Goal: Task Accomplishment & Management: Use online tool/utility

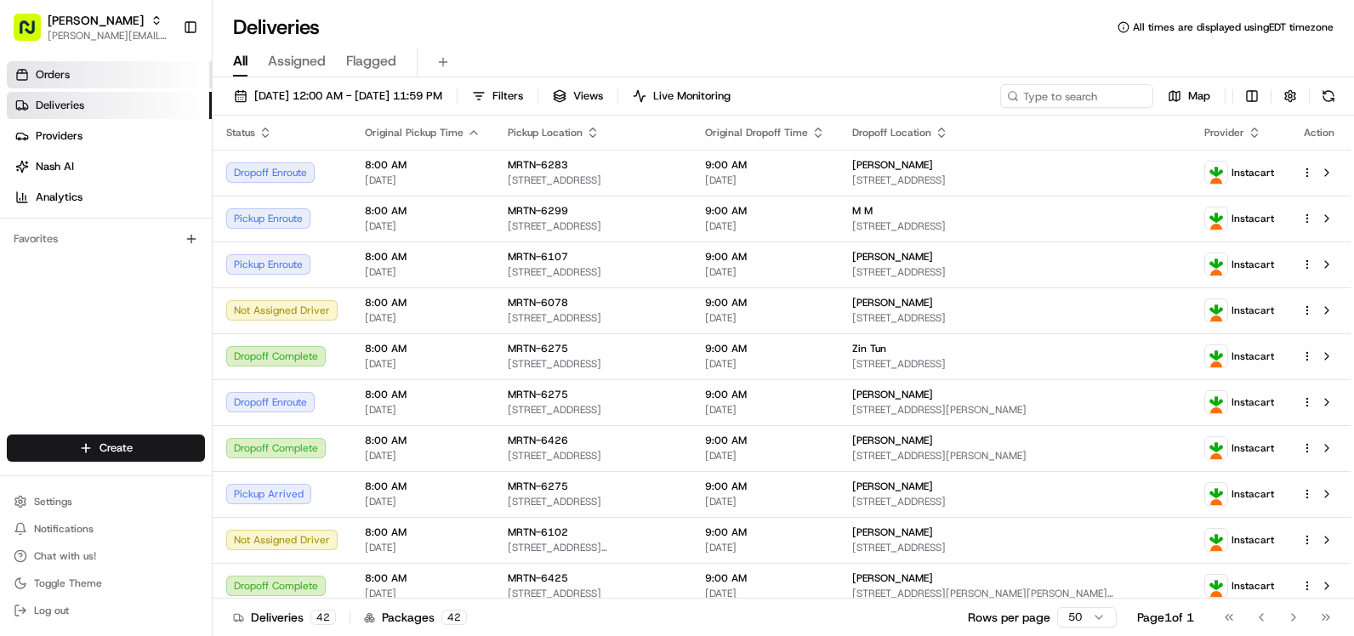
click at [59, 78] on span "Orders" at bounding box center [53, 74] width 34 height 15
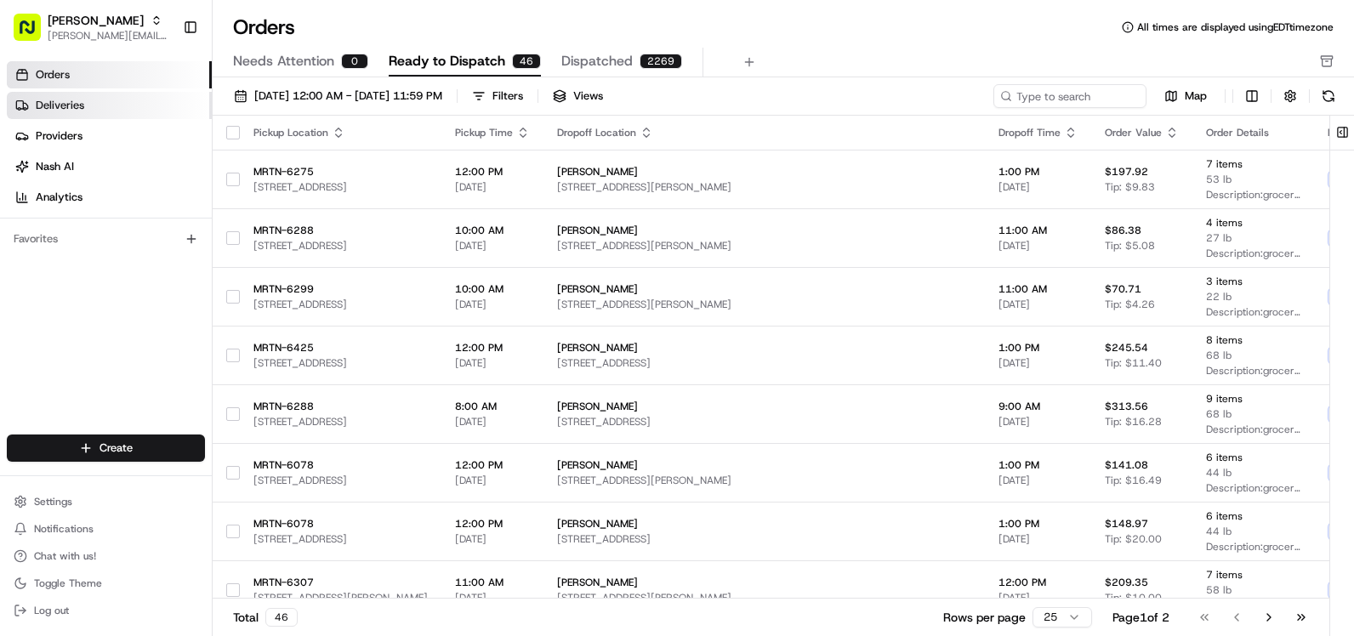
click at [55, 104] on span "Deliveries" at bounding box center [60, 105] width 48 height 15
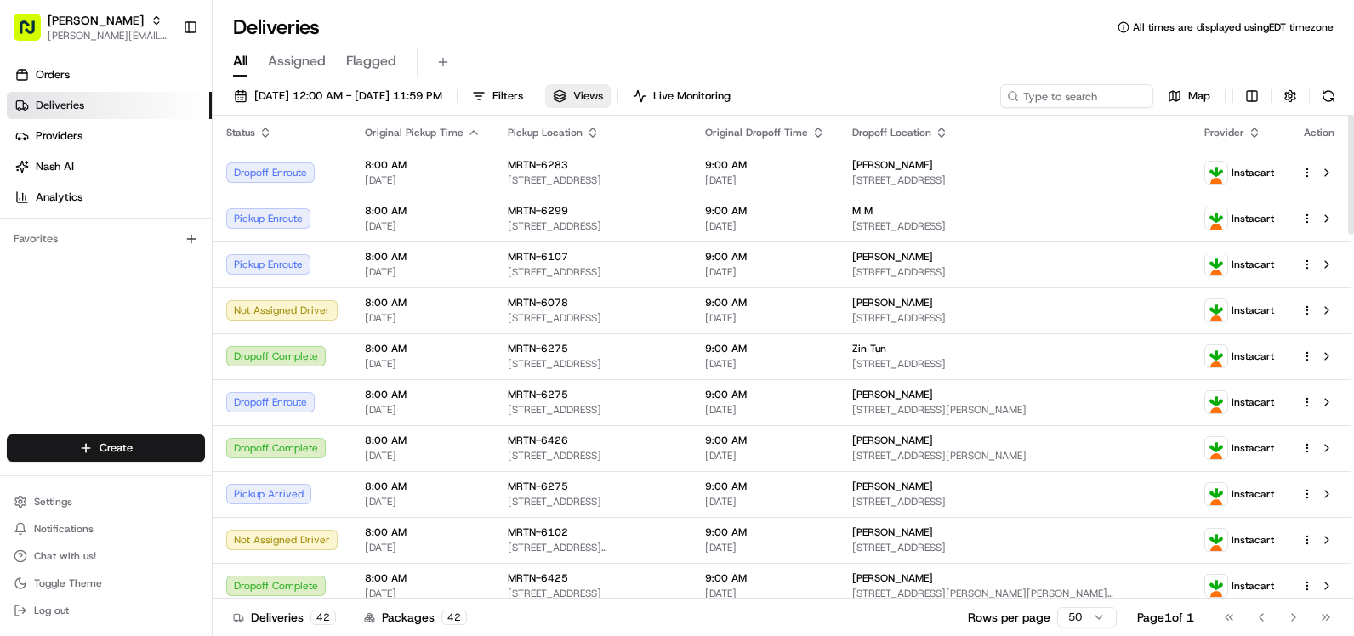
click at [603, 93] on span "Views" at bounding box center [588, 95] width 30 height 15
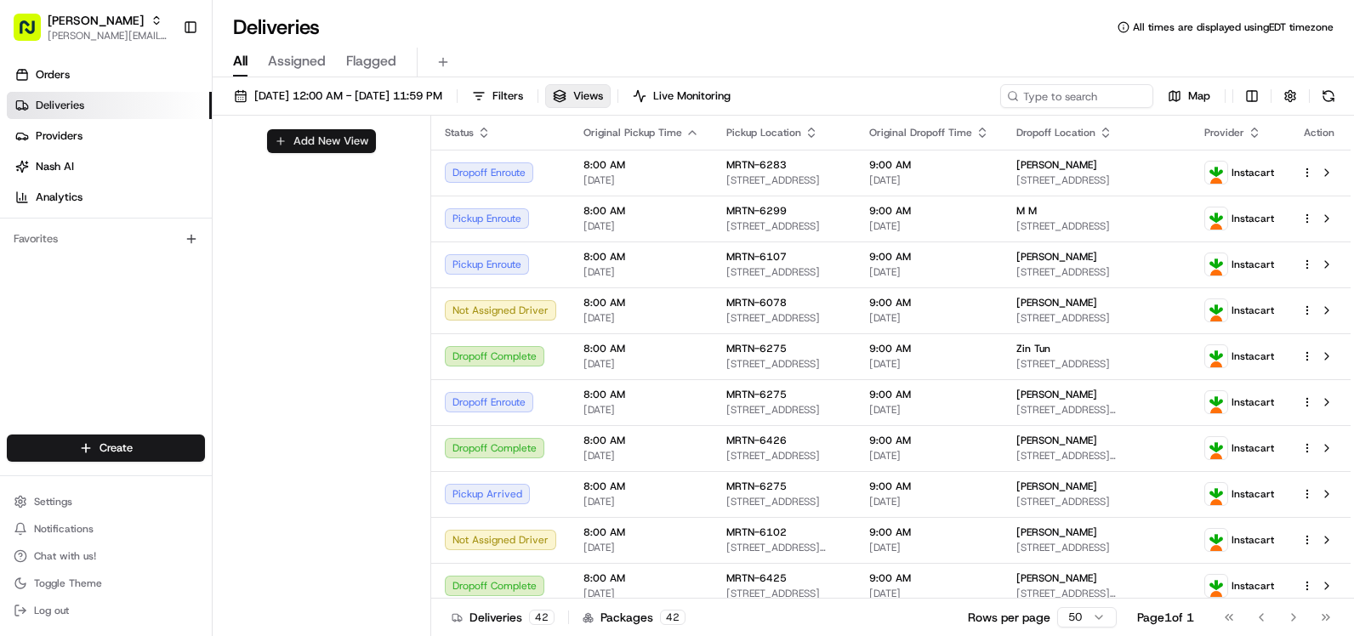
click at [277, 139] on button "Add New View" at bounding box center [321, 141] width 109 height 24
click at [523, 92] on span "Filters" at bounding box center [507, 95] width 31 height 15
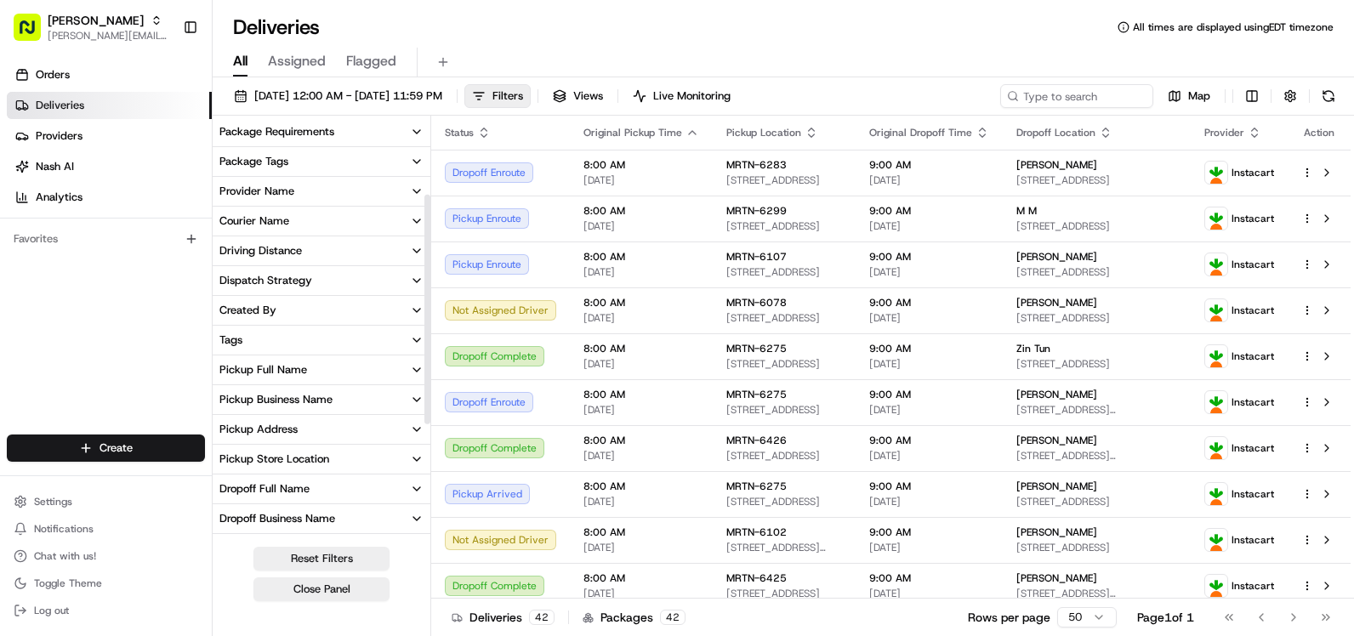
scroll to position [170, 0]
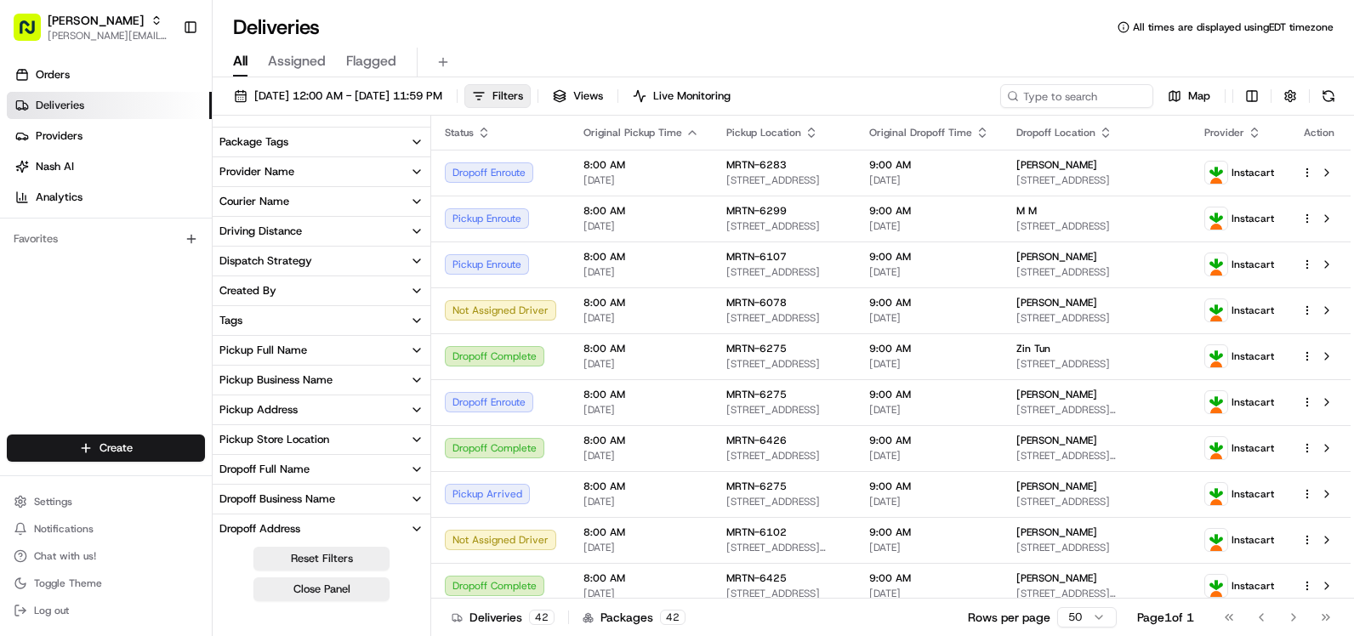
click at [421, 439] on icon "button" at bounding box center [417, 440] width 14 height 14
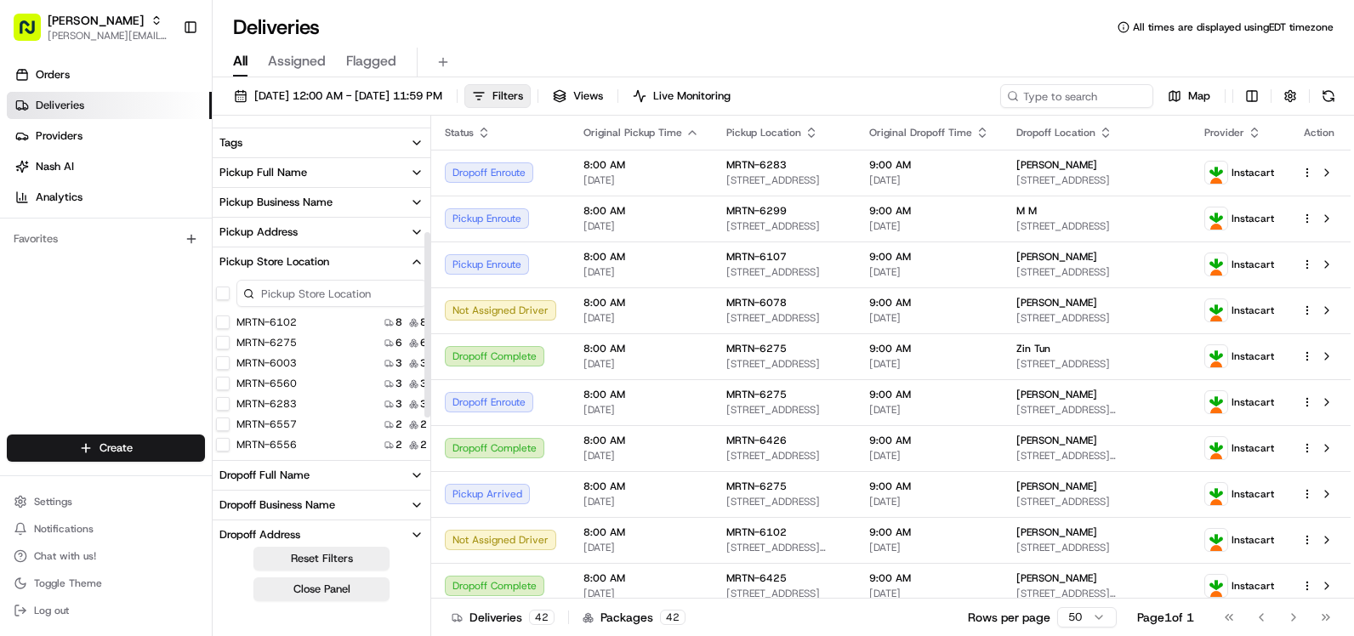
scroll to position [255, 0]
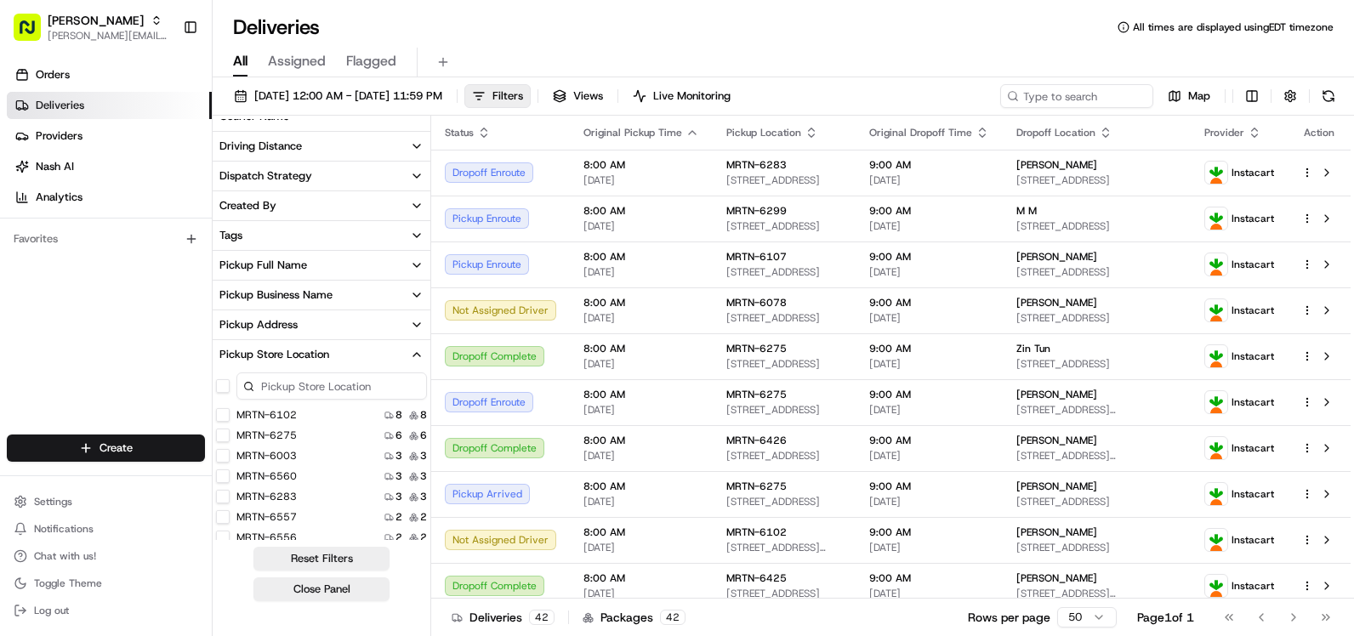
click at [300, 384] on input at bounding box center [331, 385] width 190 height 27
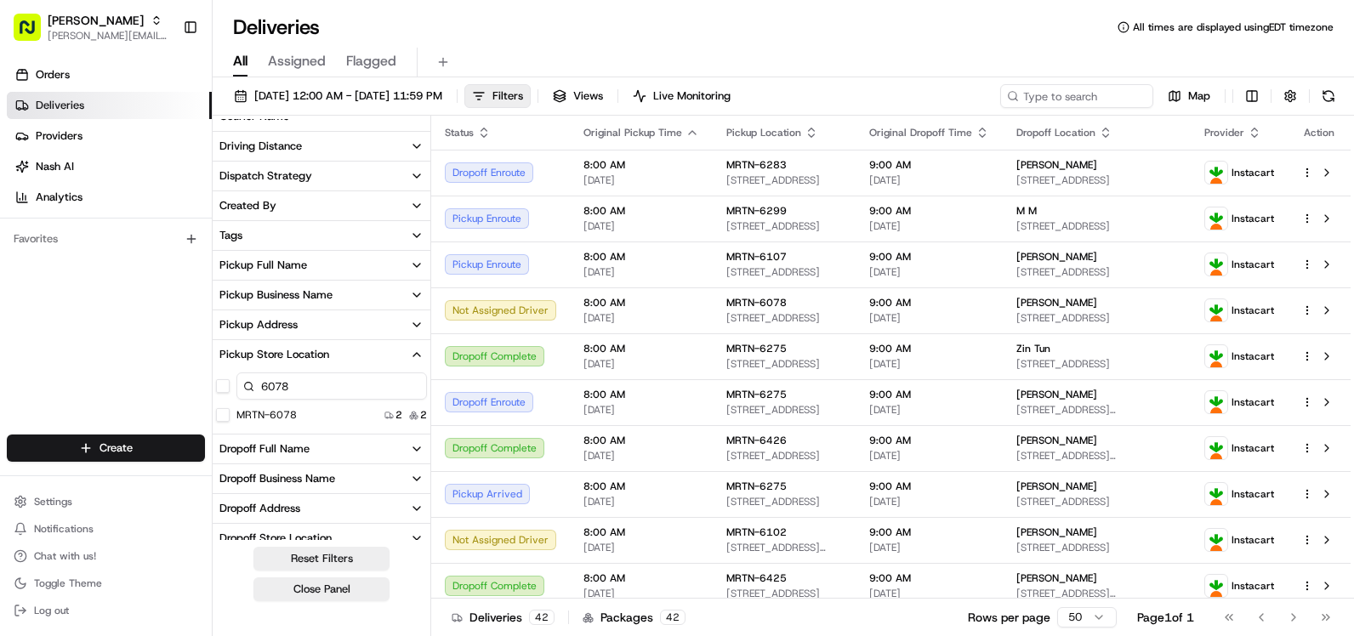
type input "6078"
click at [226, 415] on button "MRTN-6078" at bounding box center [223, 415] width 14 height 14
